Goal: Task Accomplishment & Management: Complete application form

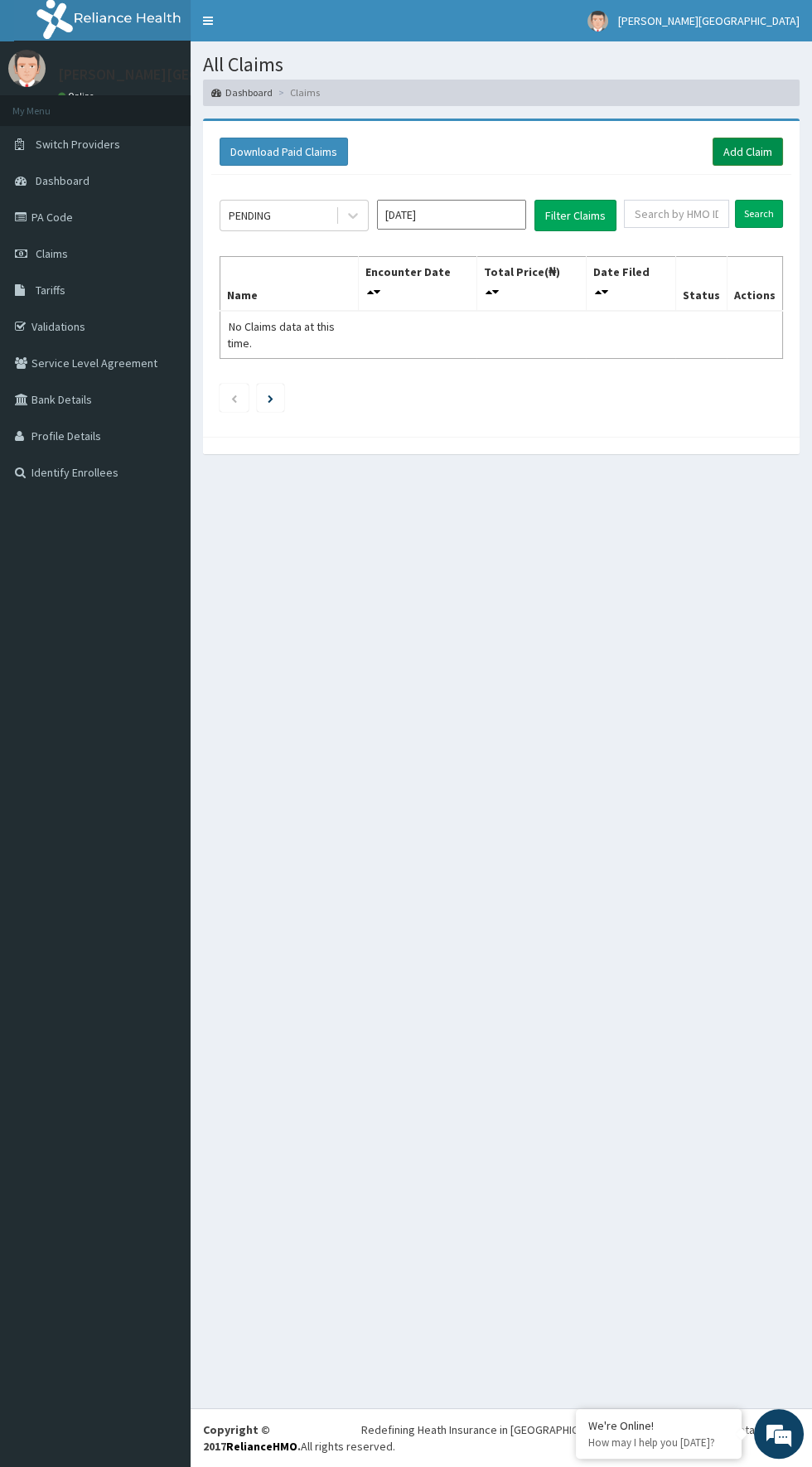
click at [750, 152] on link "Add Claim" at bounding box center [748, 151] width 70 height 28
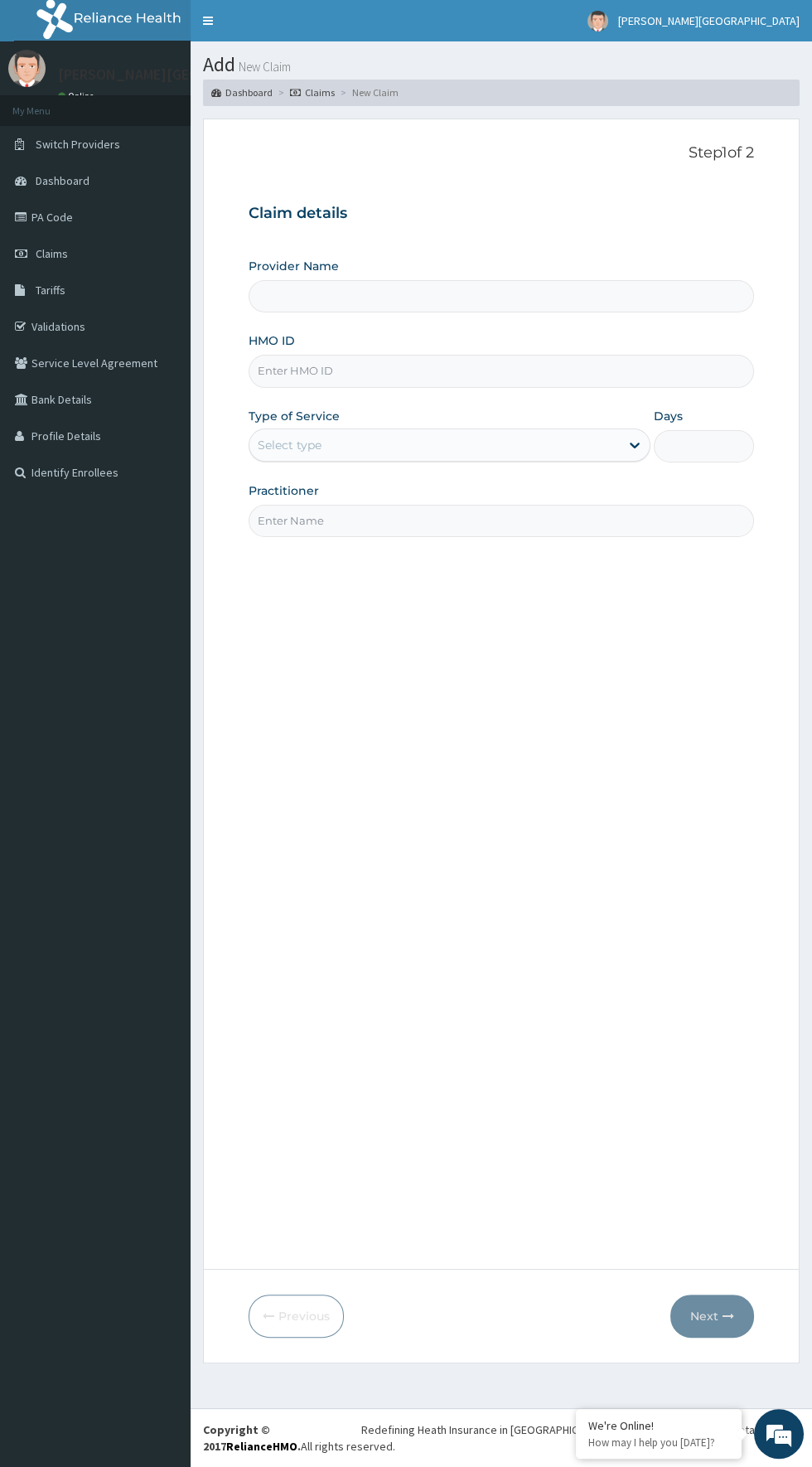
type input "[PERSON_NAME][GEOGRAPHIC_DATA]"
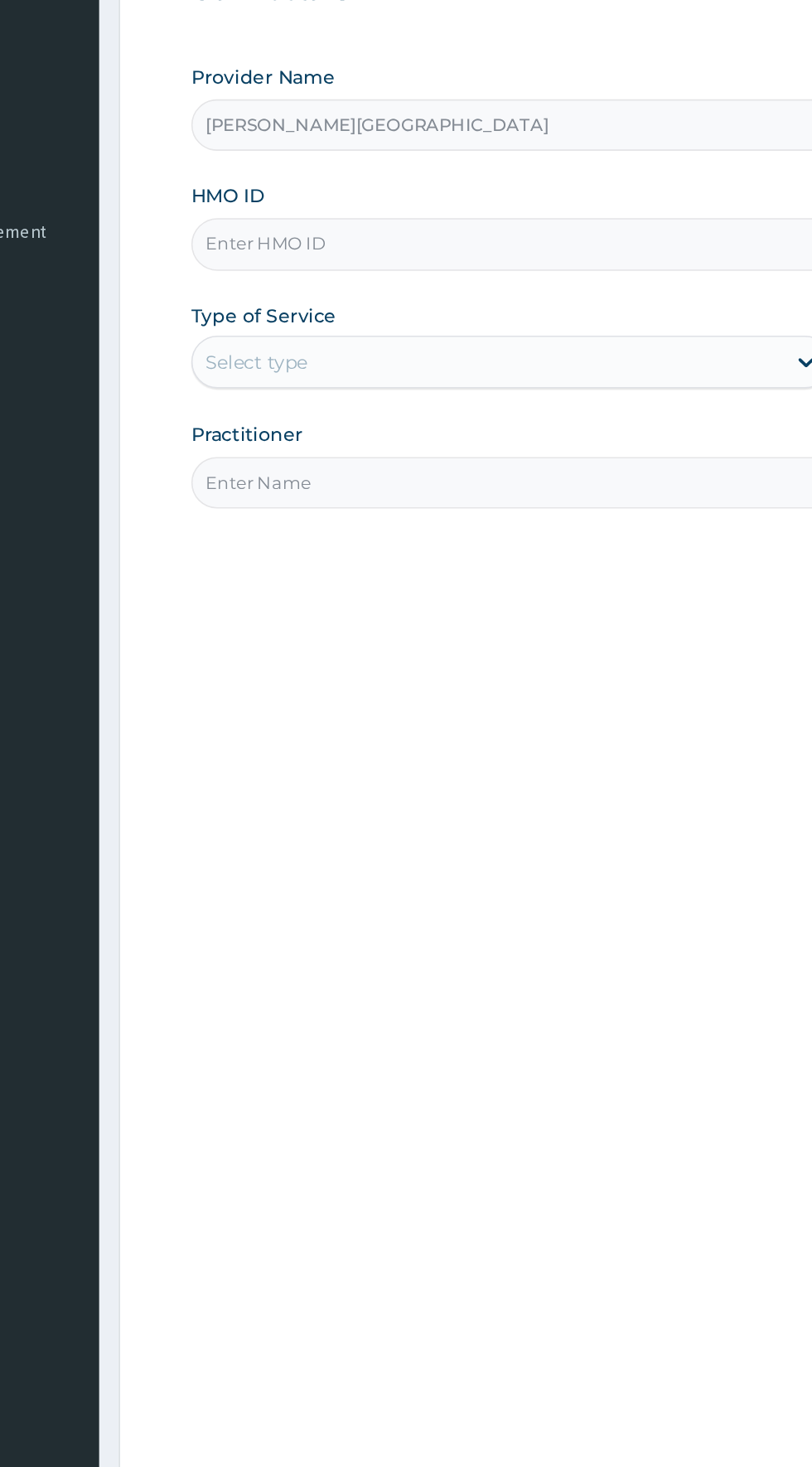
click at [461, 368] on input "HMO ID" at bounding box center [501, 370] width 506 height 32
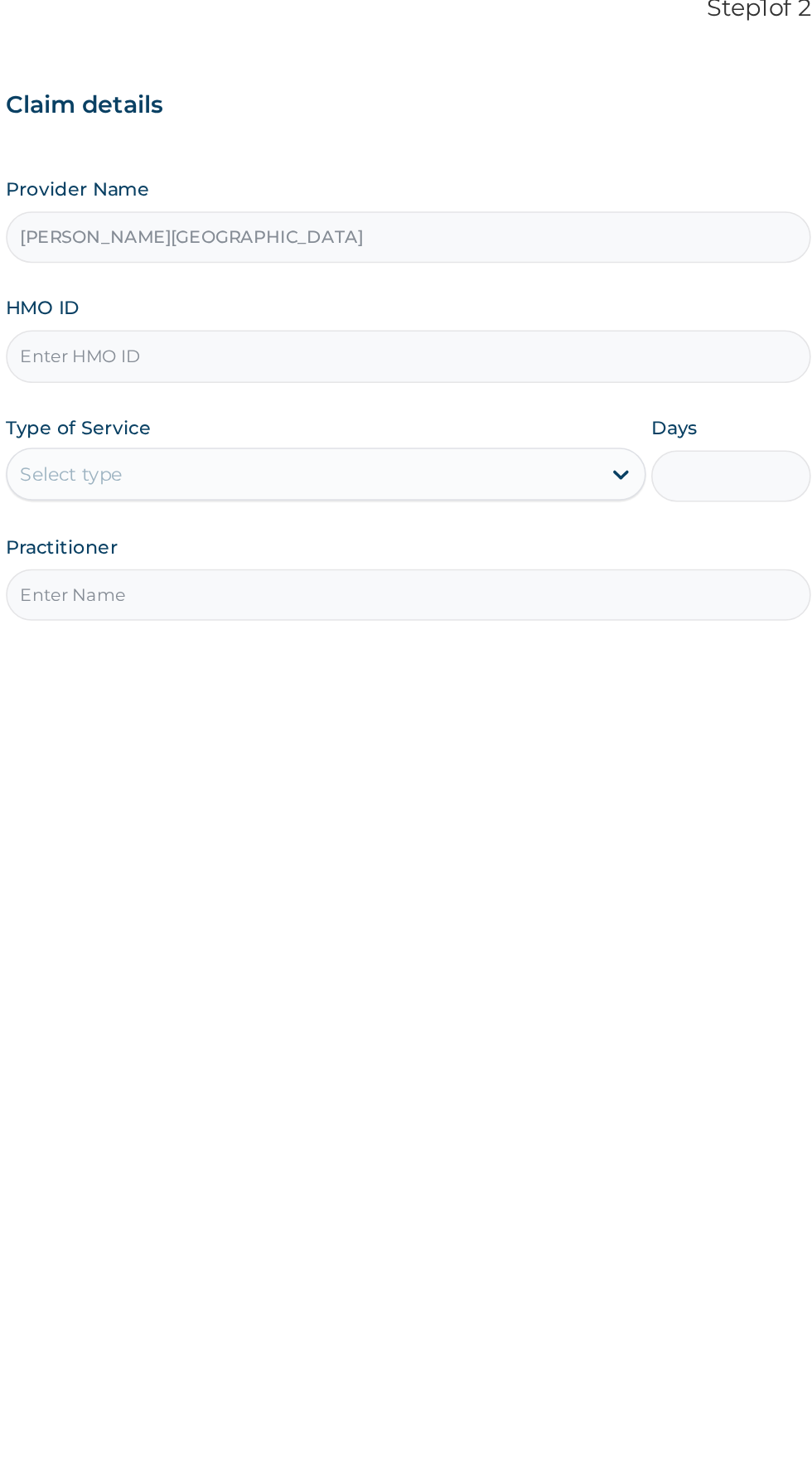
type input "FOA/10095/A"
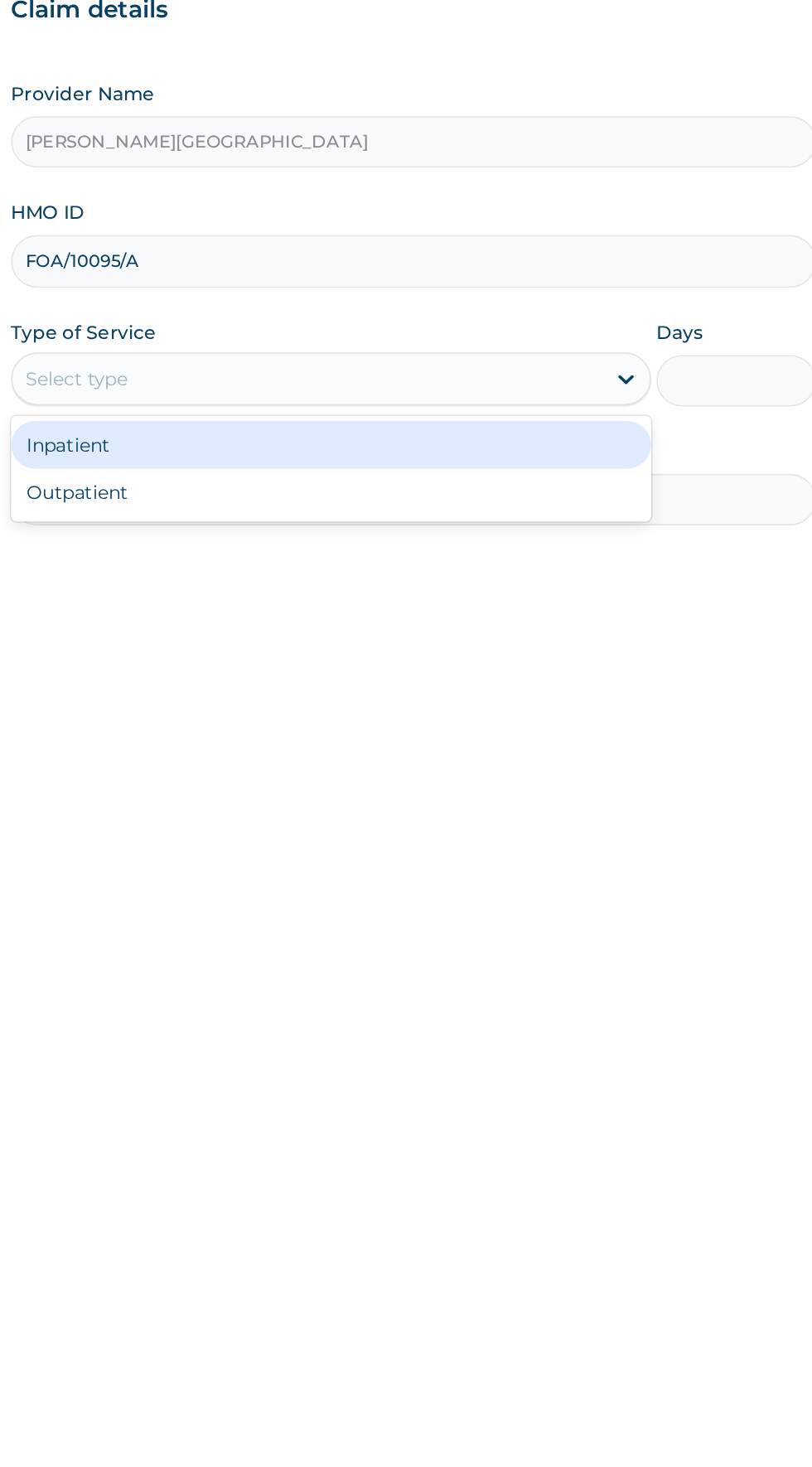
click at [424, 521] on div "Outpatient" at bounding box center [449, 516] width 402 height 30
type input "1"
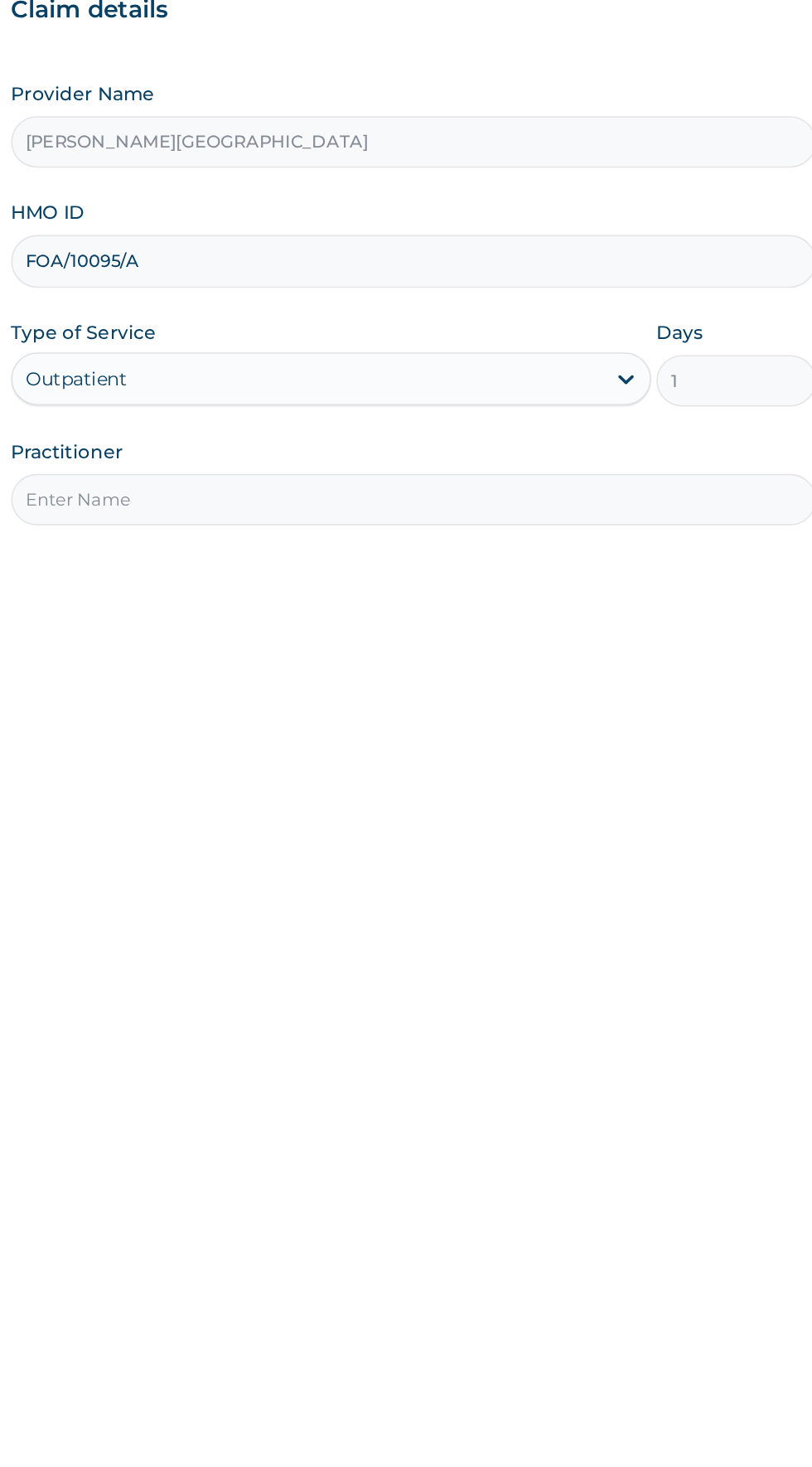
click at [450, 515] on input "Practitioner" at bounding box center [501, 521] width 506 height 32
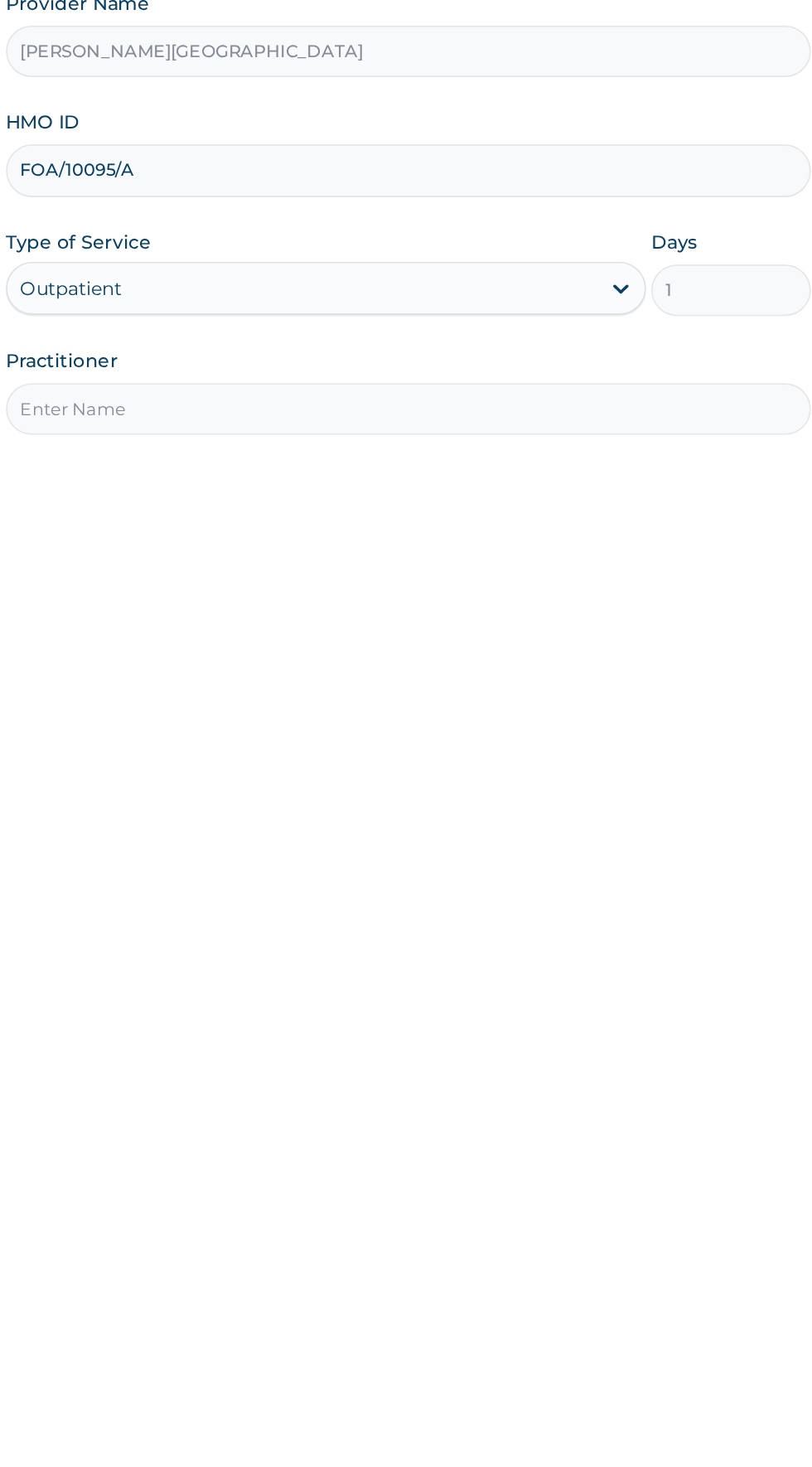
type input "G"
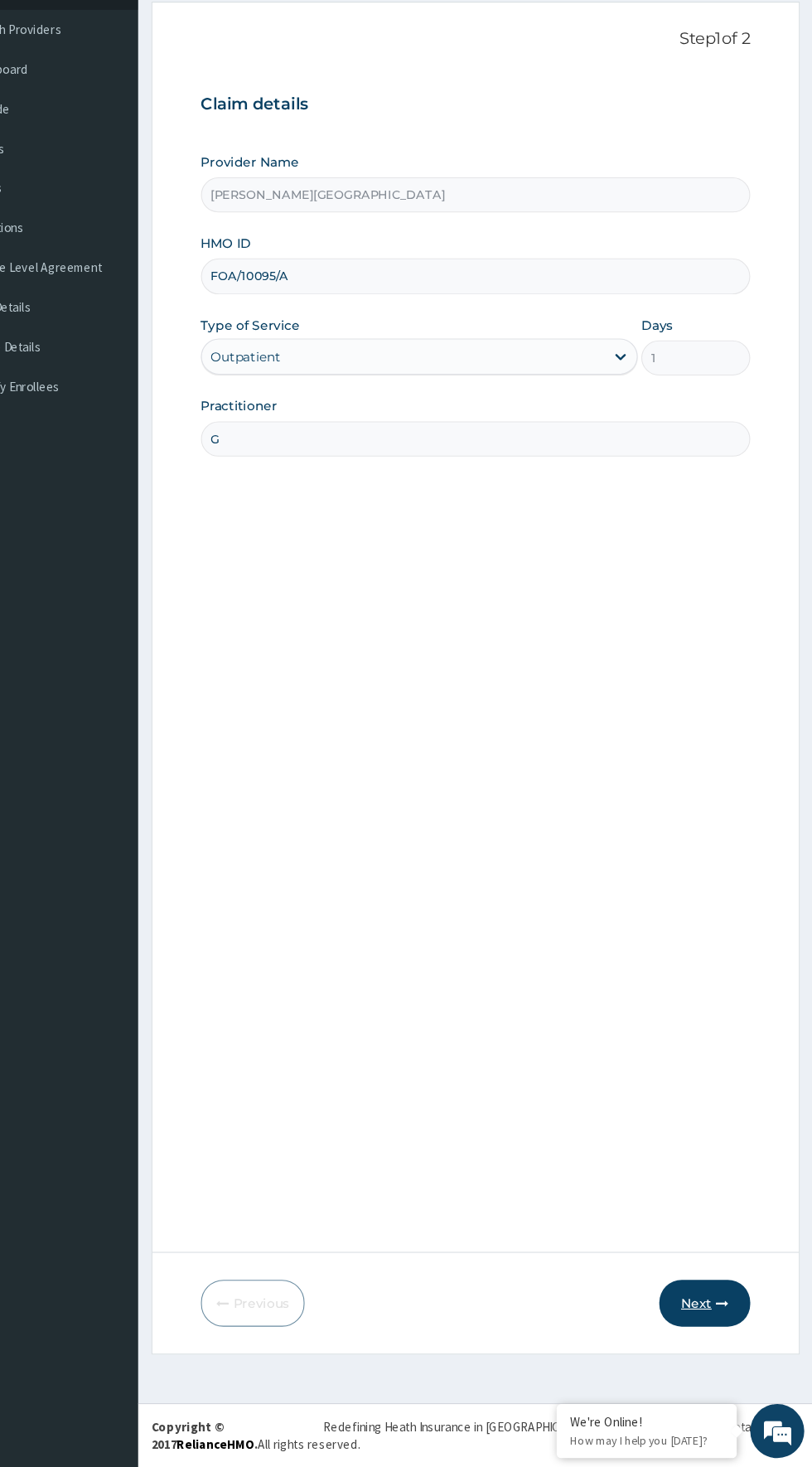
click at [728, 1315] on icon "button" at bounding box center [729, 1316] width 12 height 12
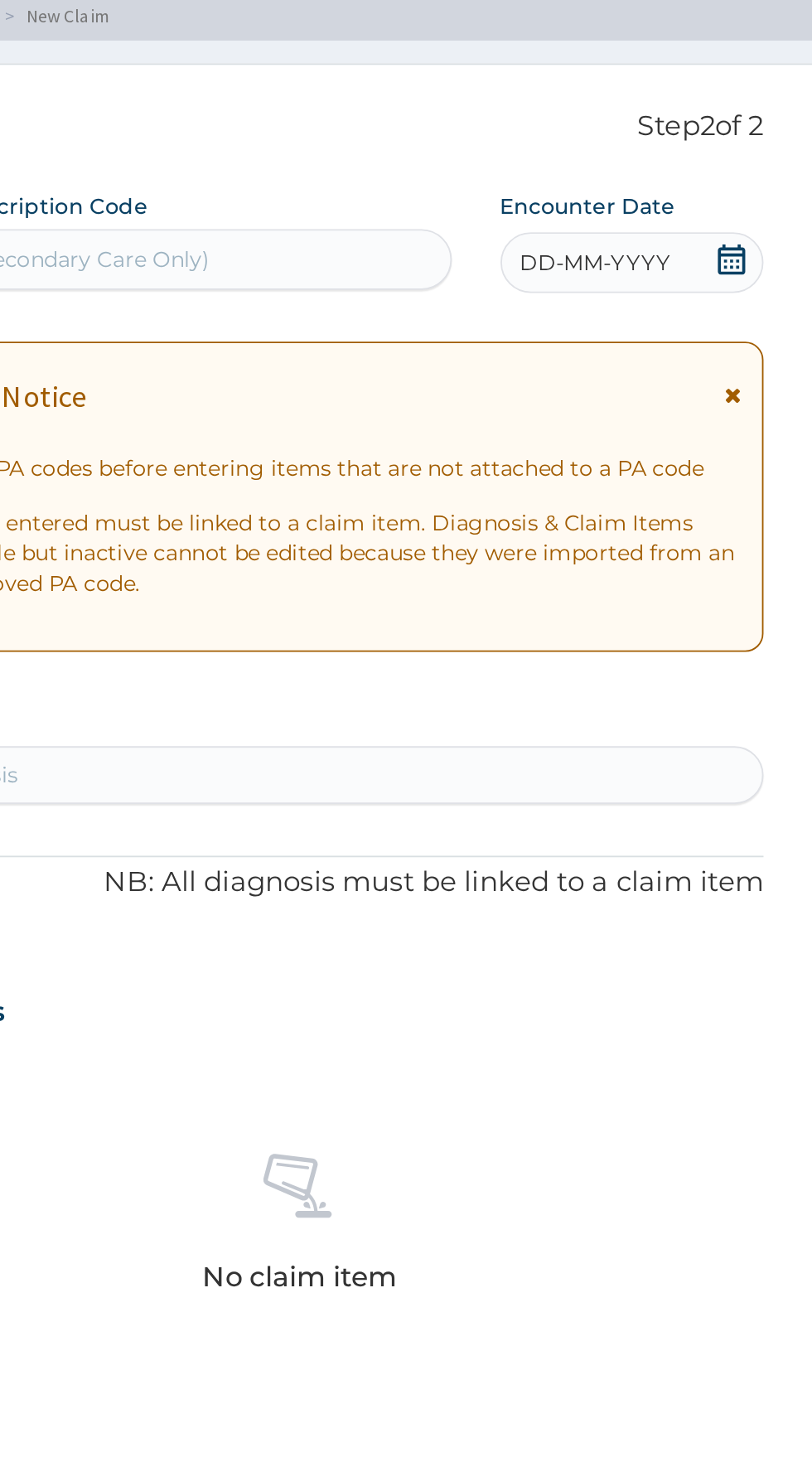
click at [745, 231] on div "DD-MM-YYYY" at bounding box center [682, 227] width 143 height 33
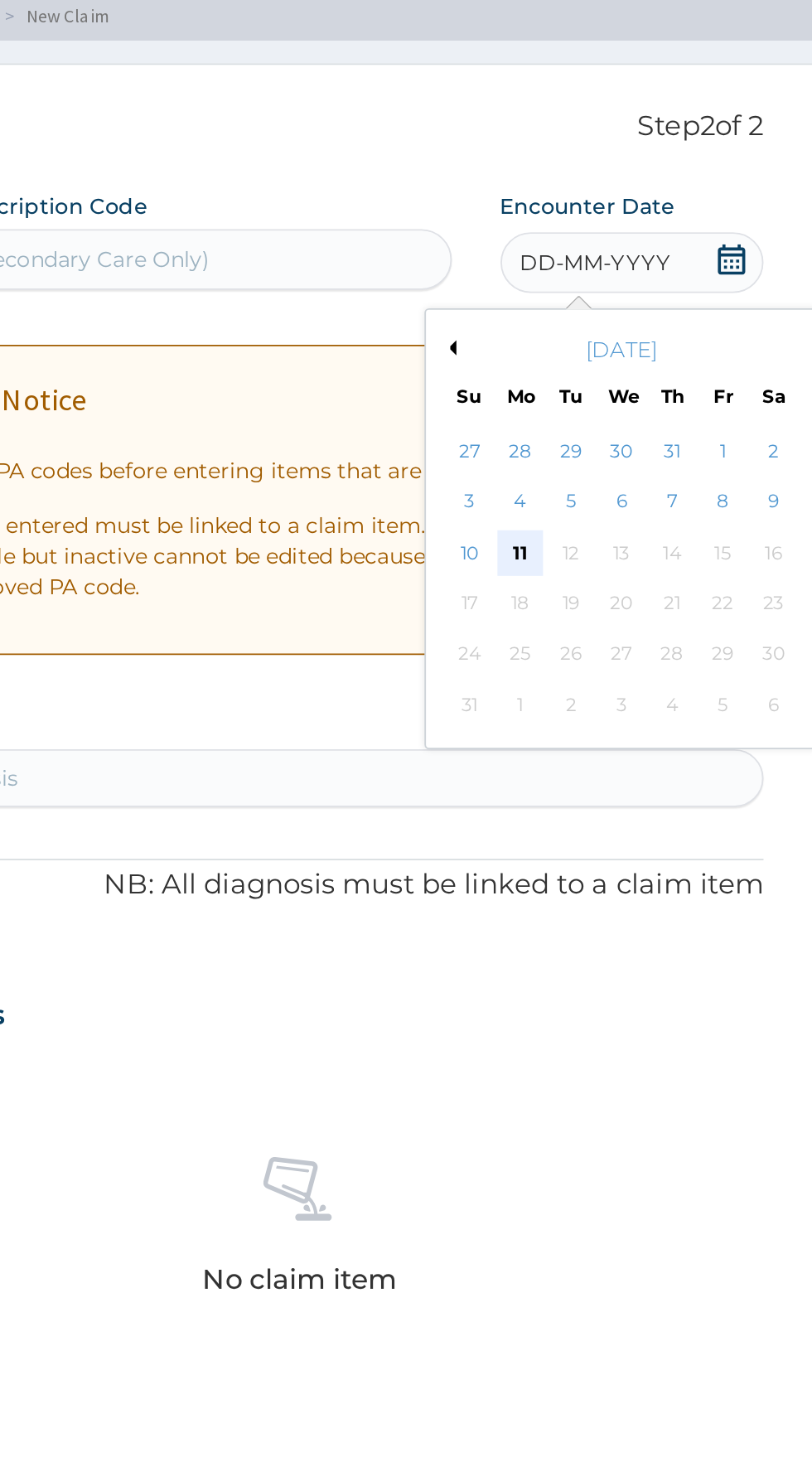
click at [618, 387] on div "11" at bounding box center [622, 386] width 25 height 25
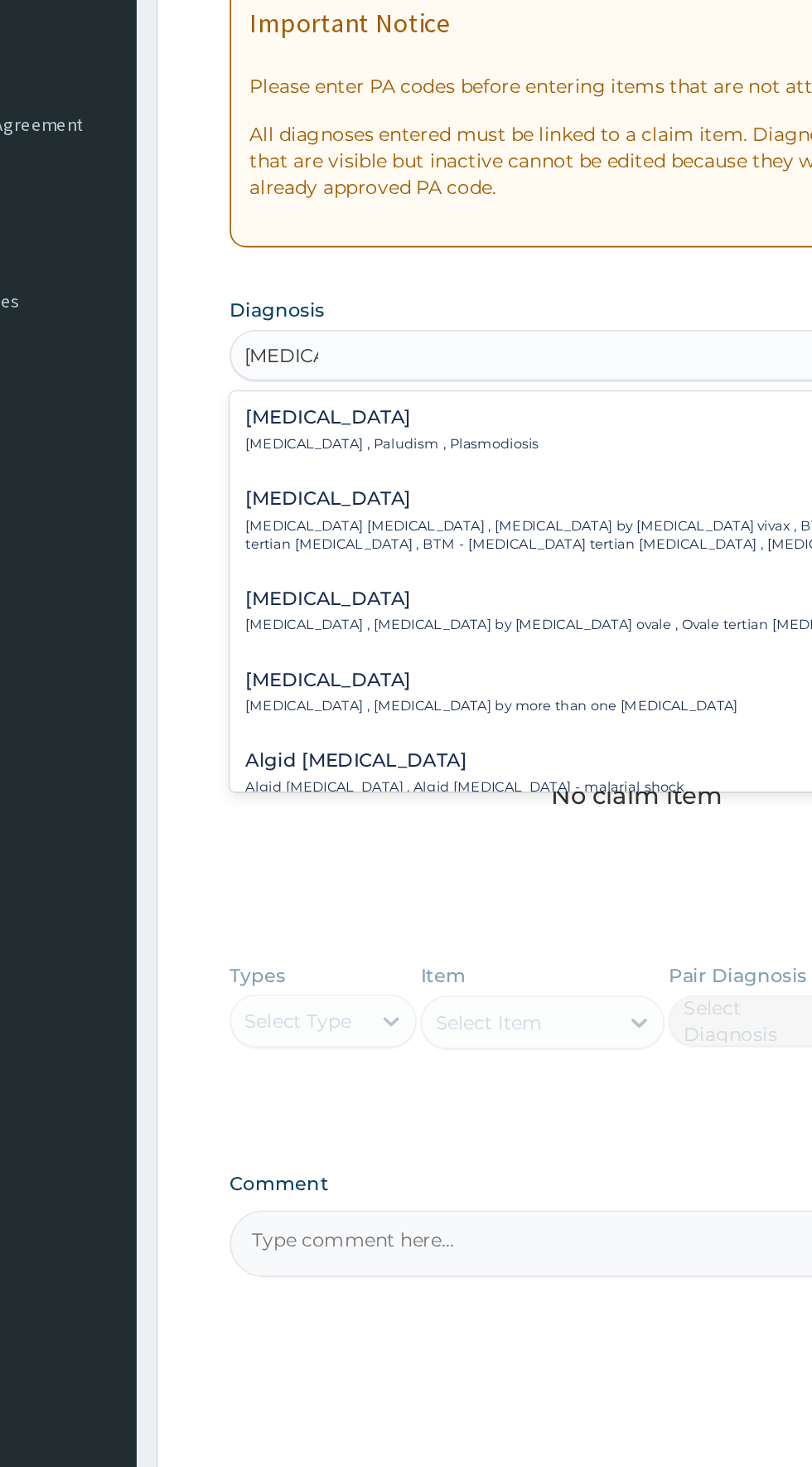
click at [380, 550] on h4 "[MEDICAL_DATA]" at bounding box center [349, 545] width 182 height 13
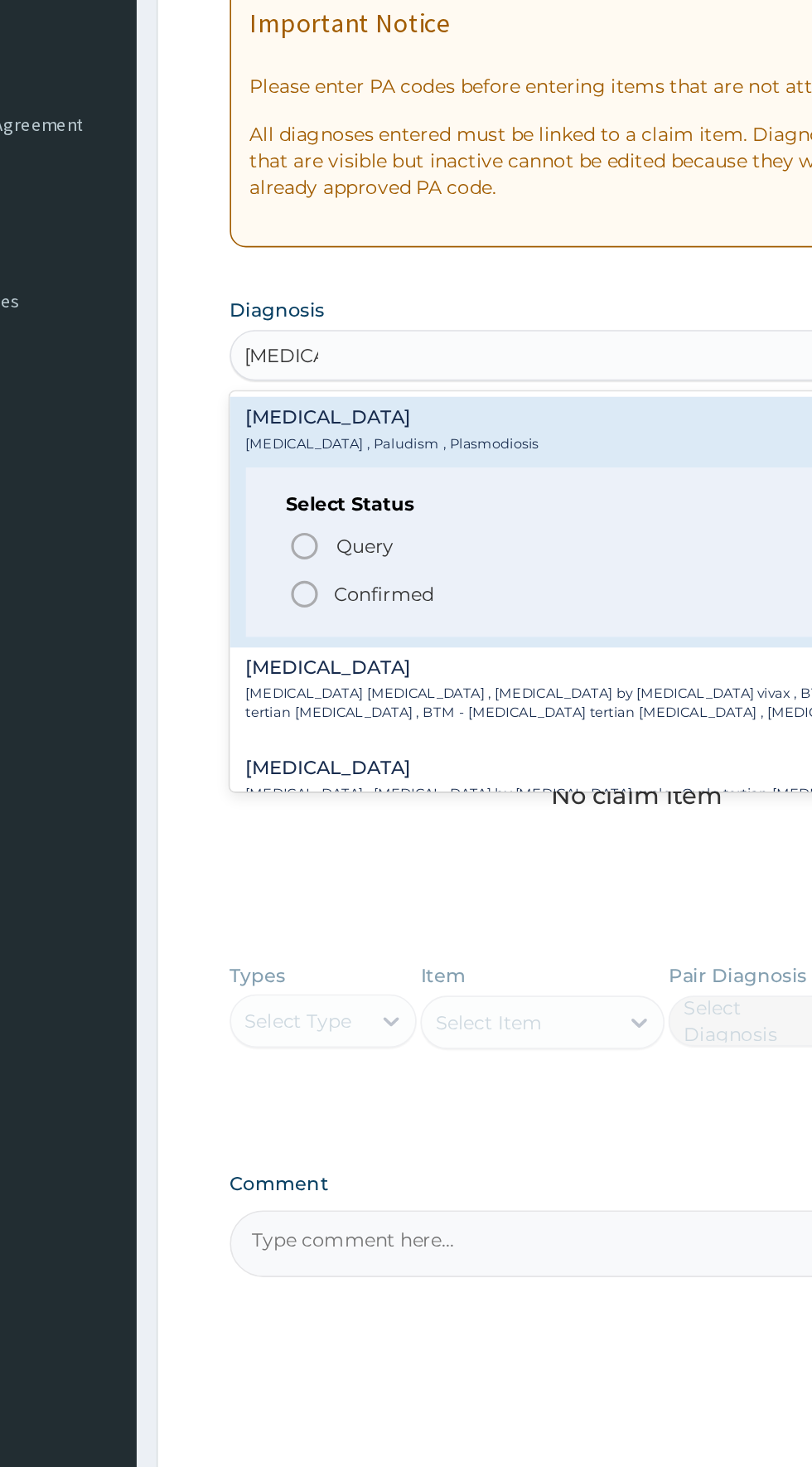
click at [351, 655] on p "Confirmed" at bounding box center [344, 654] width 62 height 17
type input "[MEDICAL_DATA]"
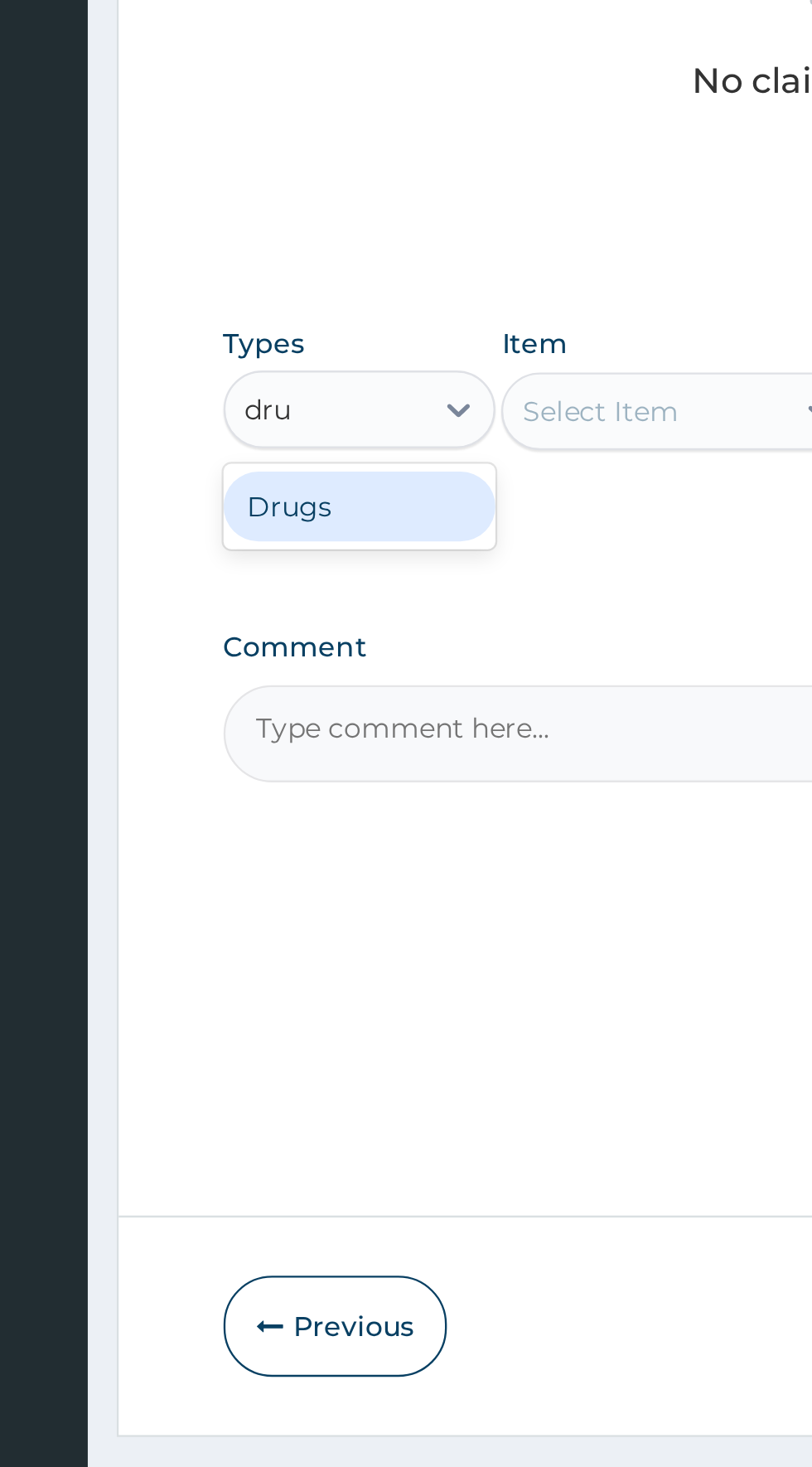
click at [301, 956] on div "Drugs" at bounding box center [306, 966] width 116 height 30
type input "dru"
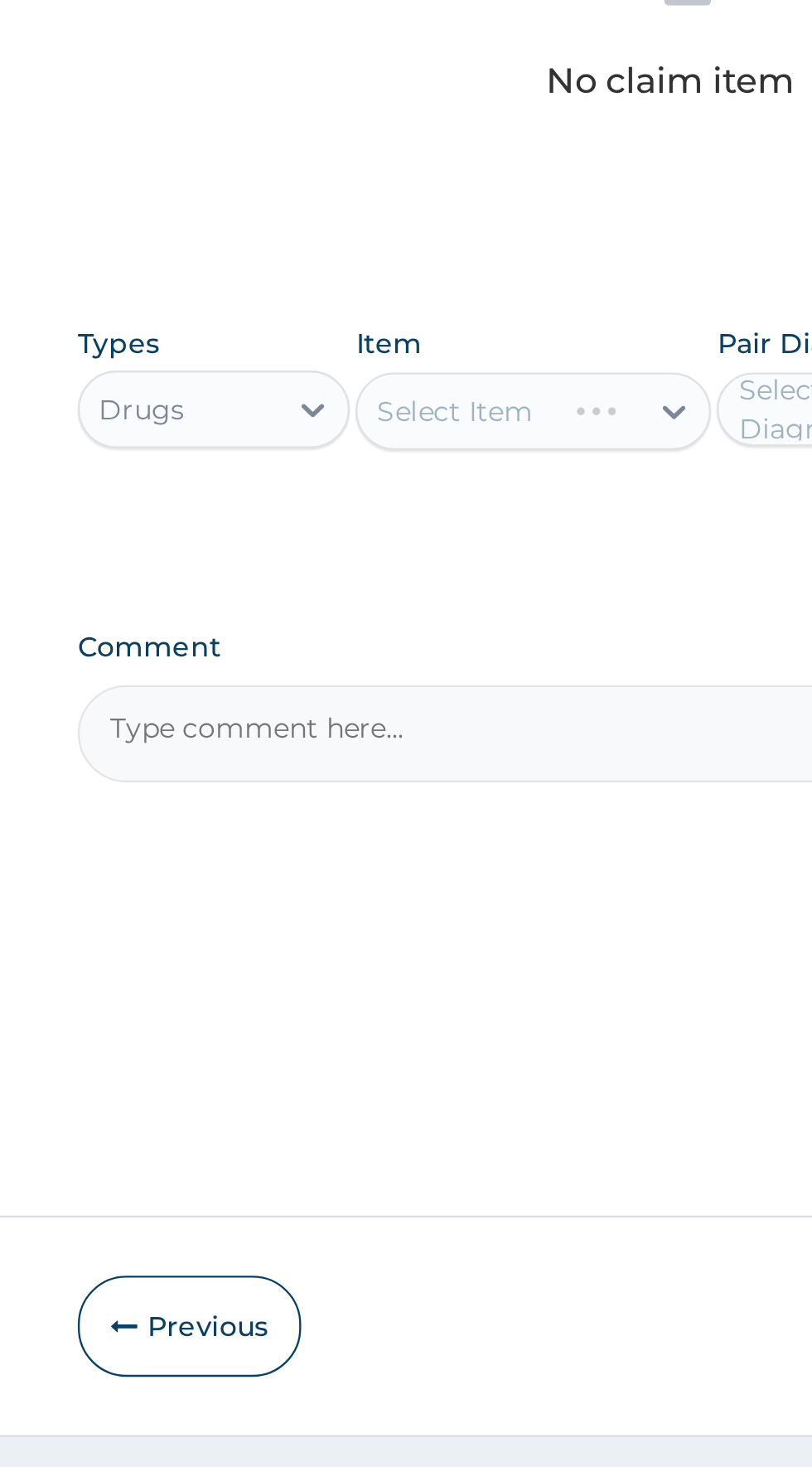
click at [483, 916] on div "Select Item" at bounding box center [444, 926] width 152 height 33
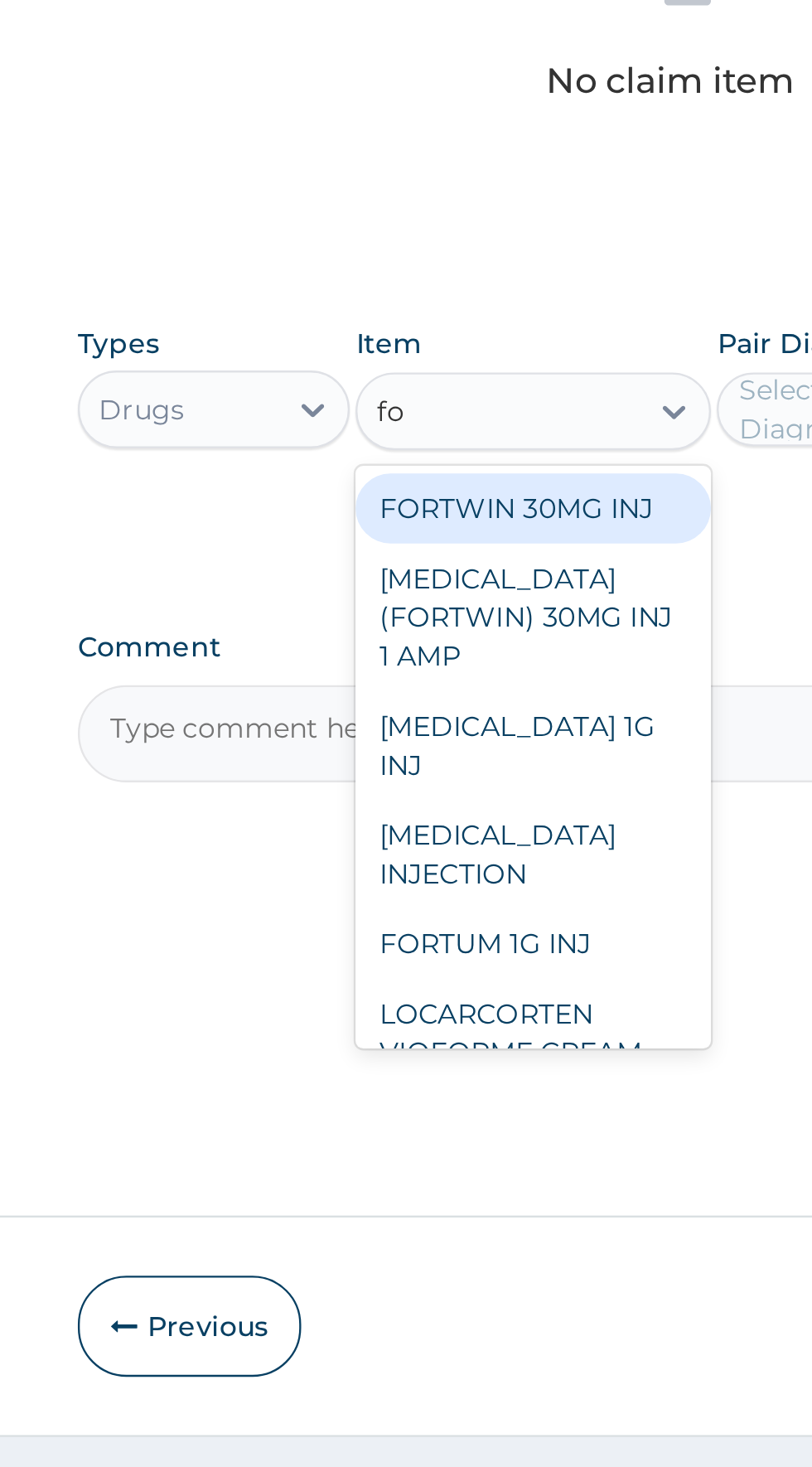
type input "f"
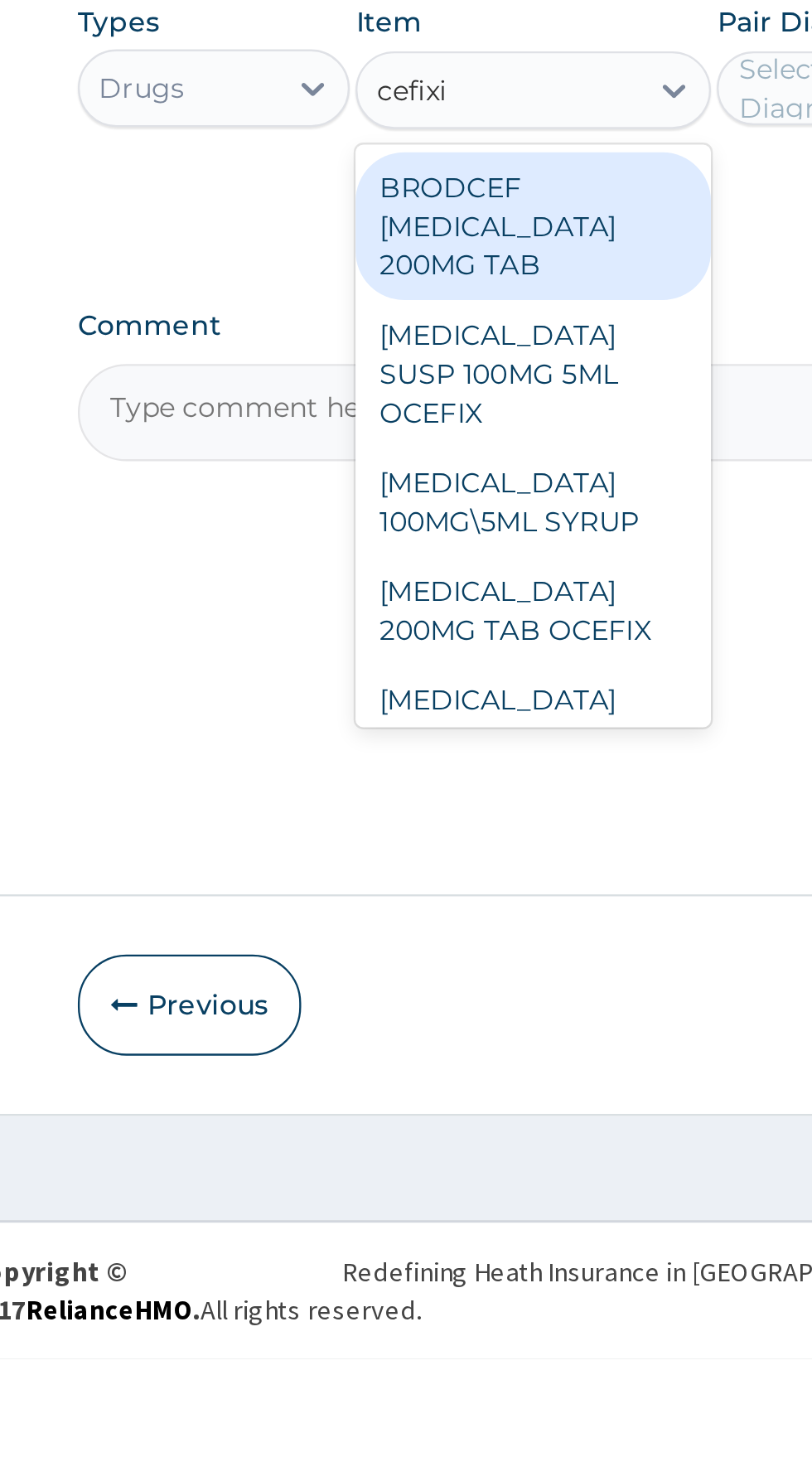
click at [454, 1022] on div "[MEDICAL_DATA] SUSP 100MG 5ML OCEFIX" at bounding box center [444, 1047] width 152 height 63
type input "cefixi"
type input "4000"
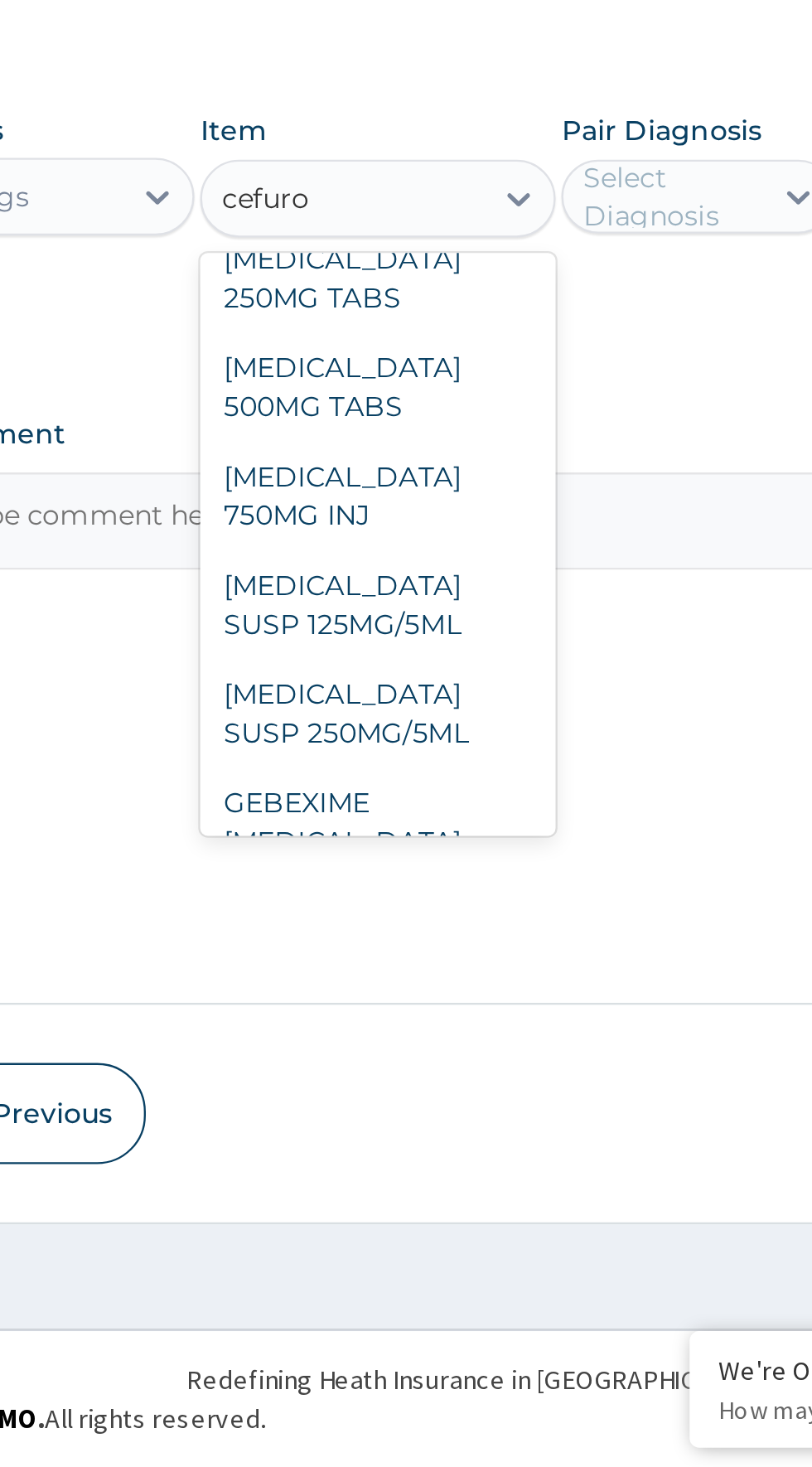
scroll to position [254, 0]
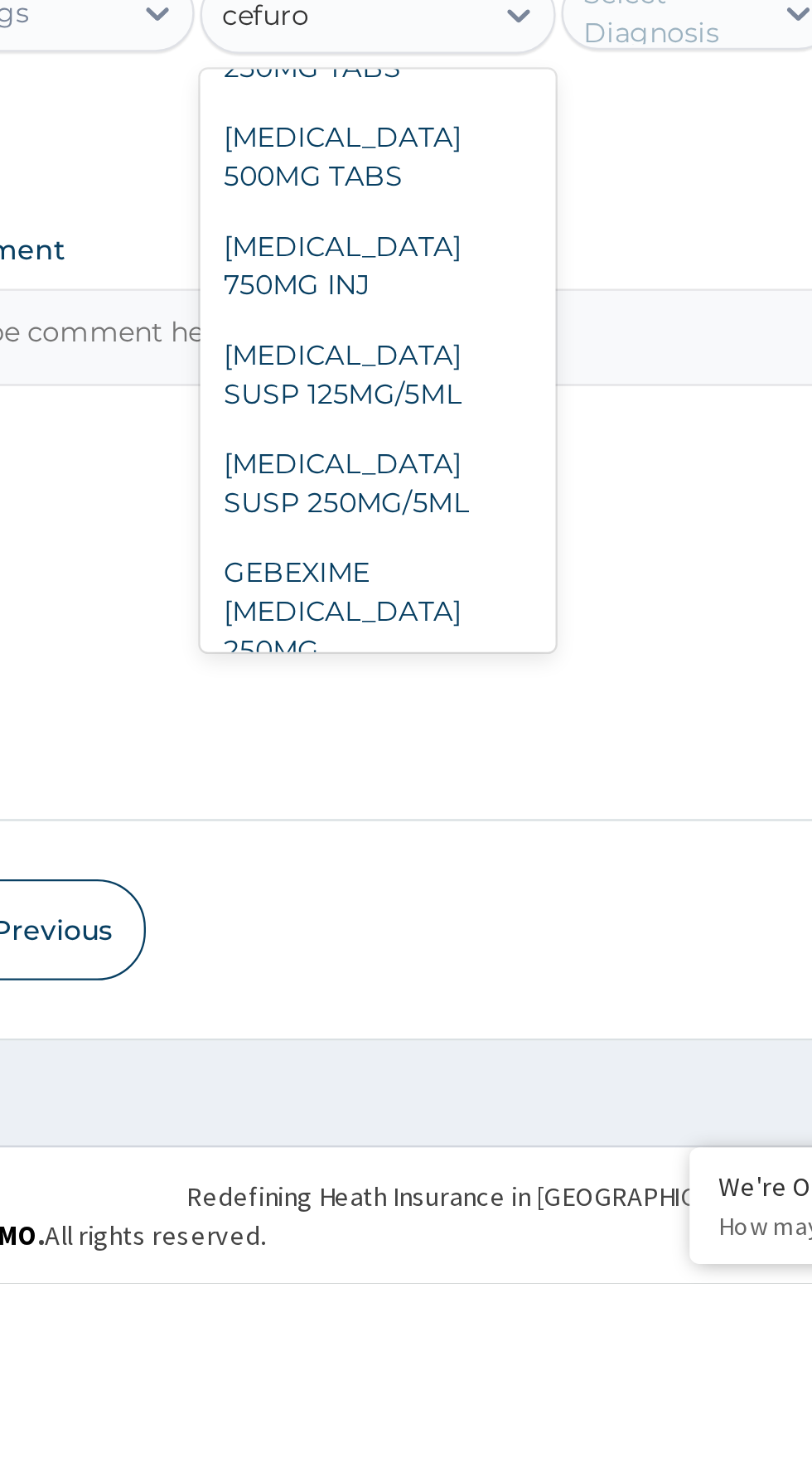
click at [427, 1128] on div "[MEDICAL_DATA] SUSP 250MG/5ML" at bounding box center [444, 1126] width 152 height 47
type input "cefuro"
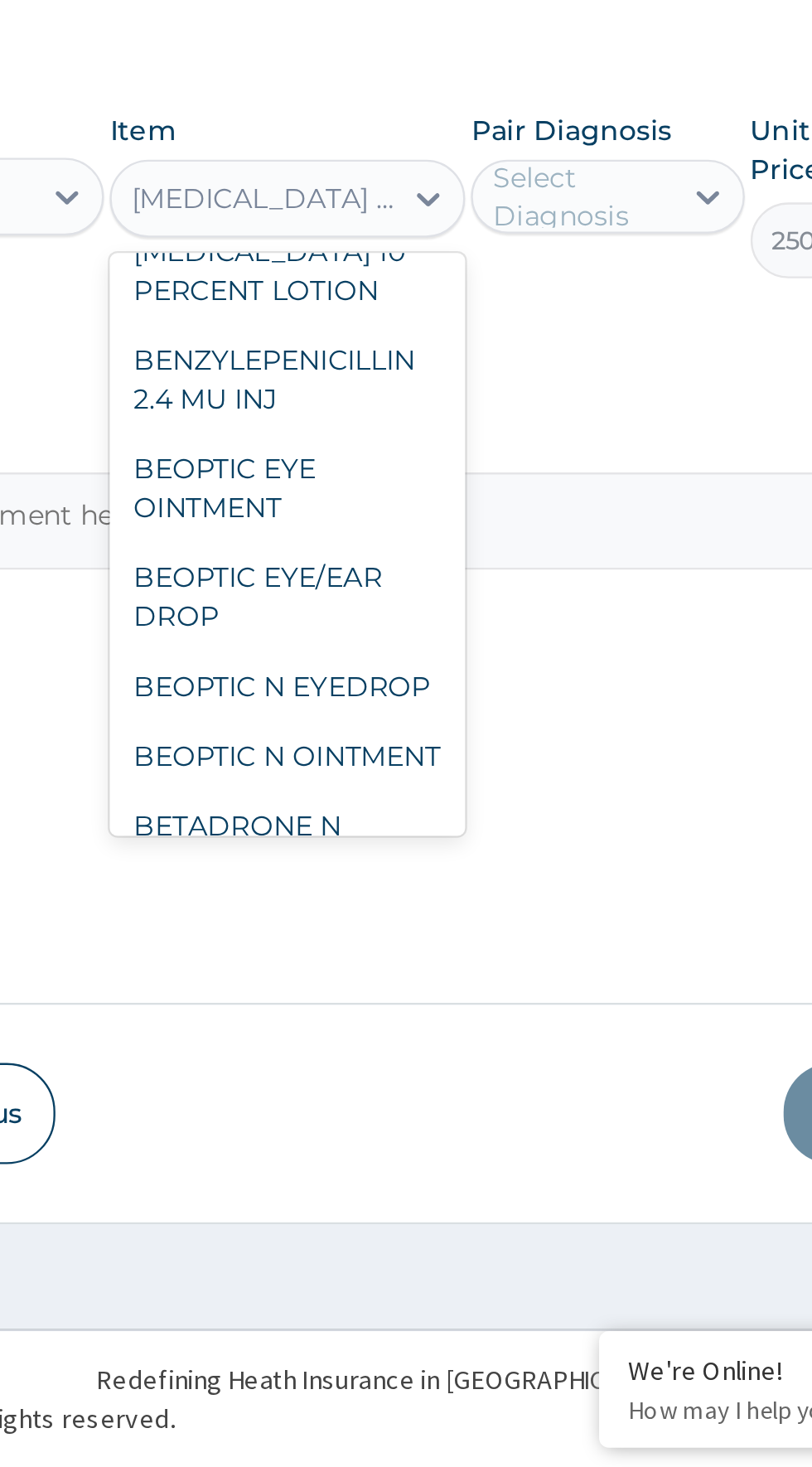
scroll to position [11032, 0]
type input "3500"
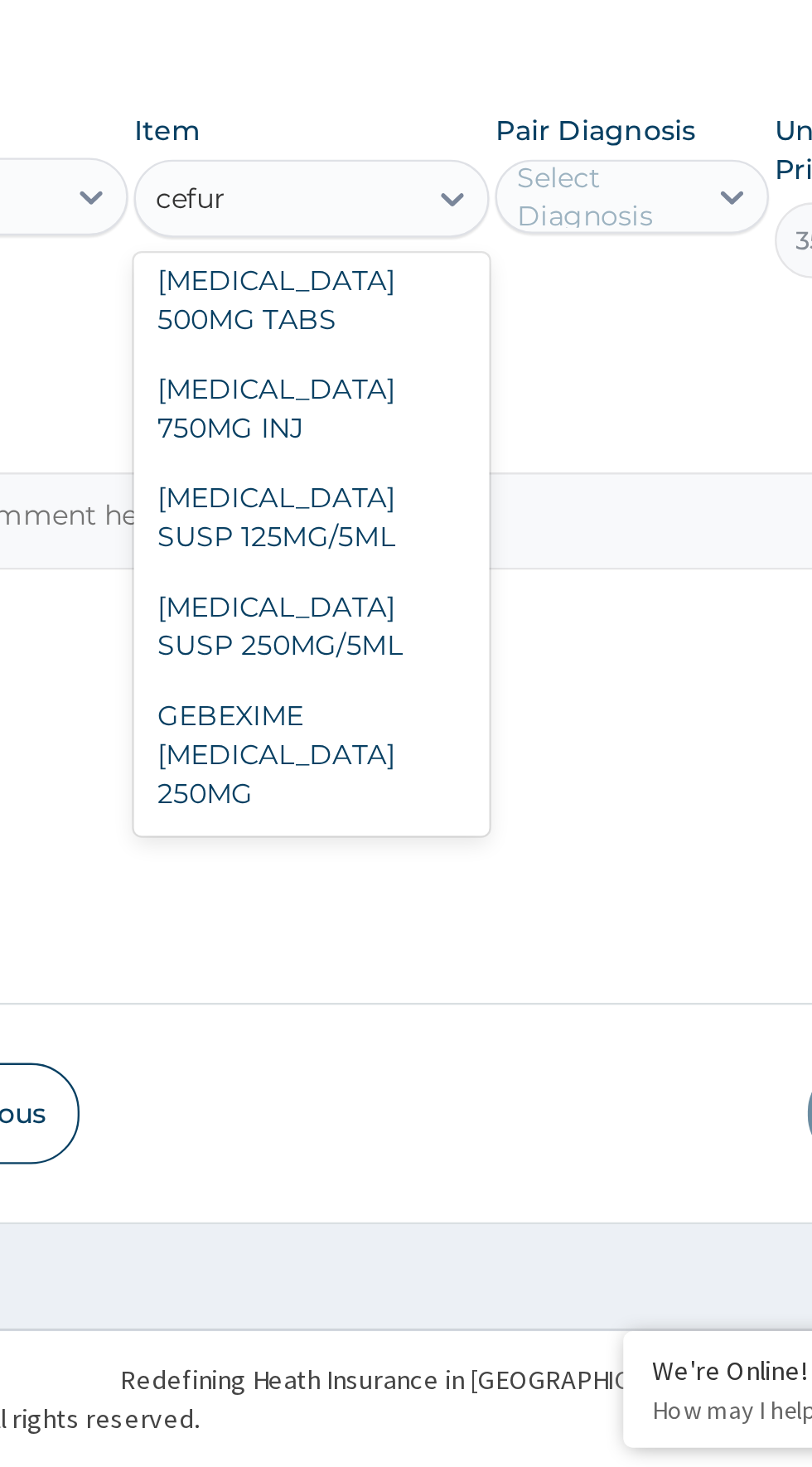
scroll to position [254, 0]
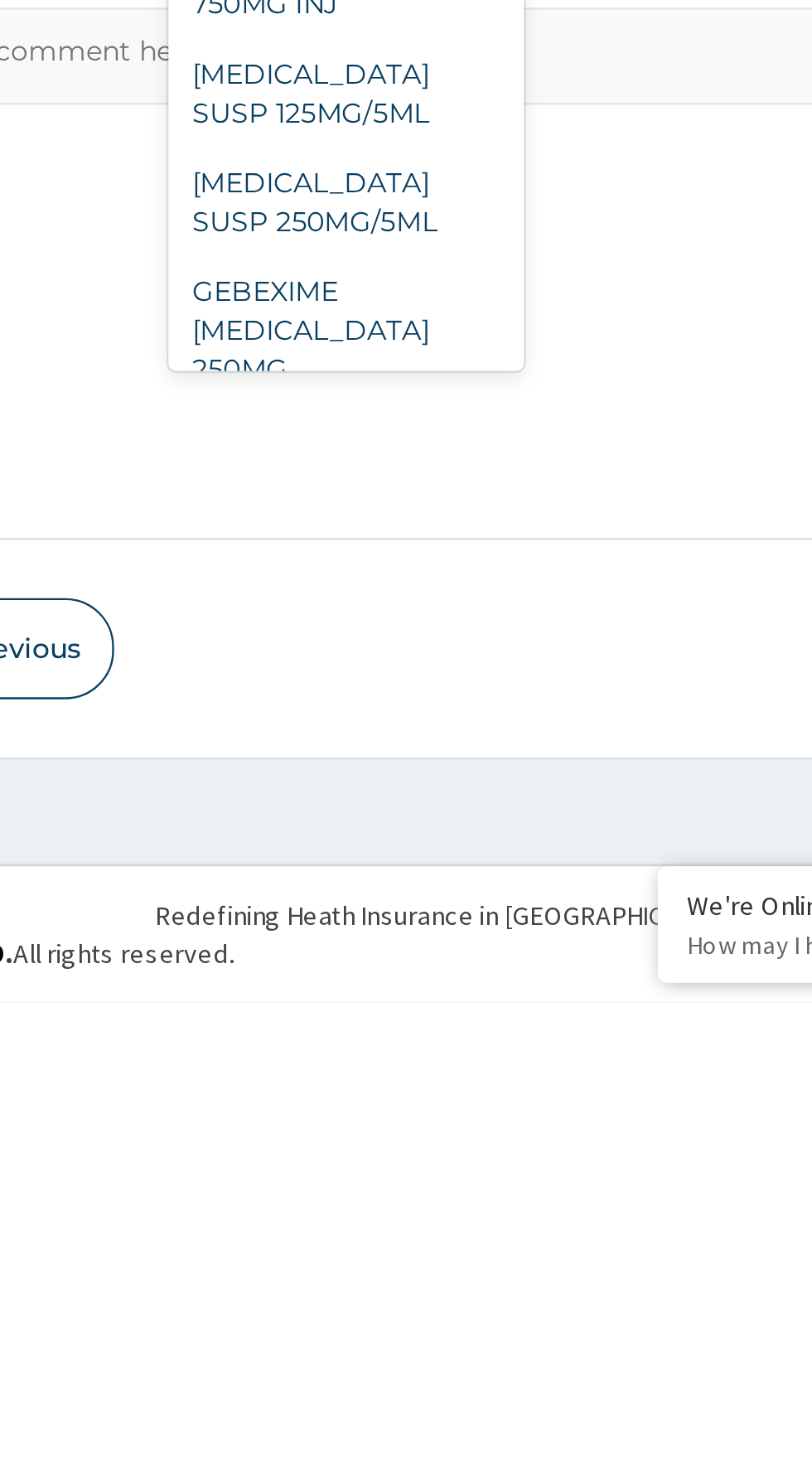
click at [446, 1169] on div "GEBEXIME [MEDICAL_DATA] 250MG" at bounding box center [444, 1180] width 152 height 63
type input "cefuro"
type input "2200"
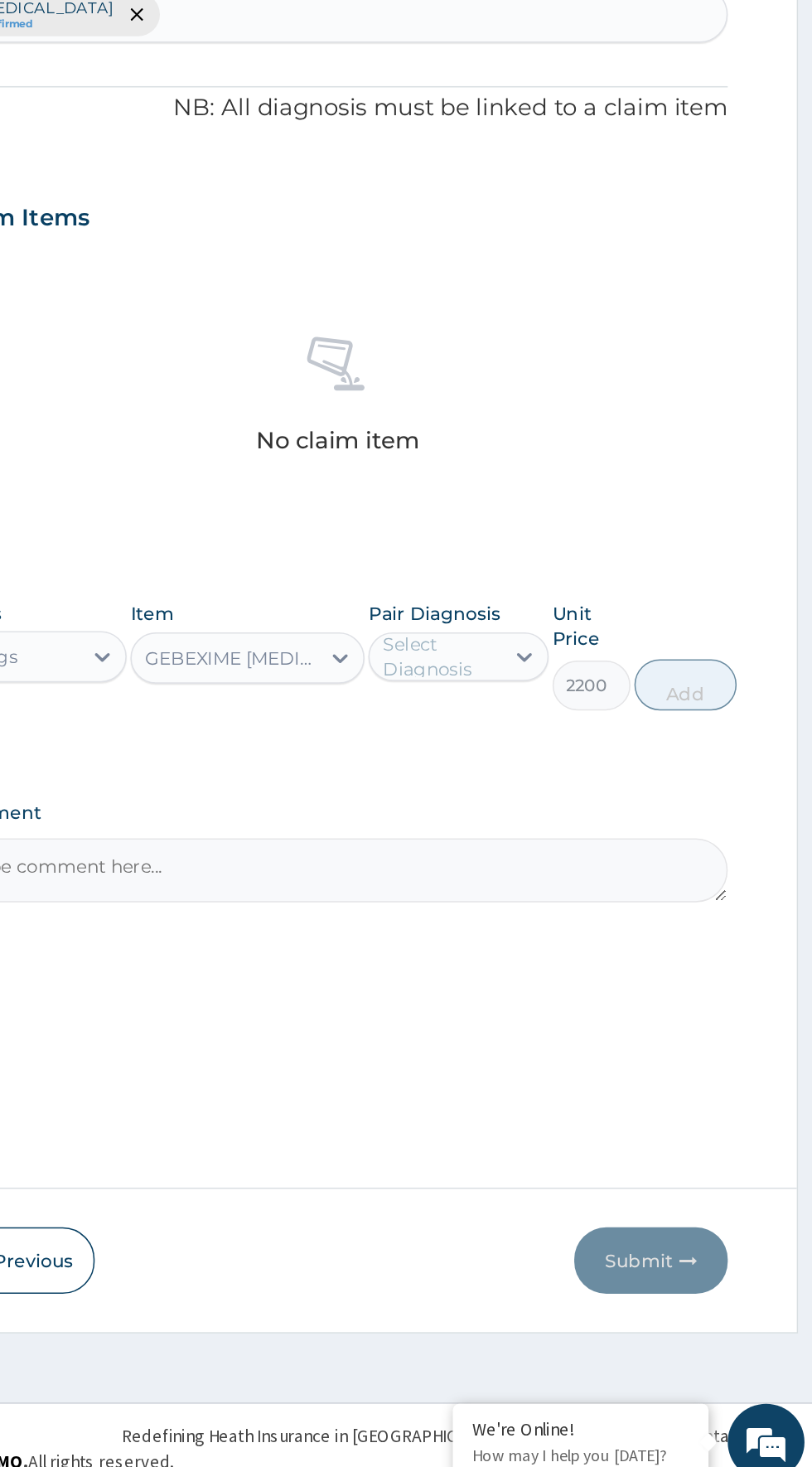
scroll to position [0, 0]
